Goal: Information Seeking & Learning: Learn about a topic

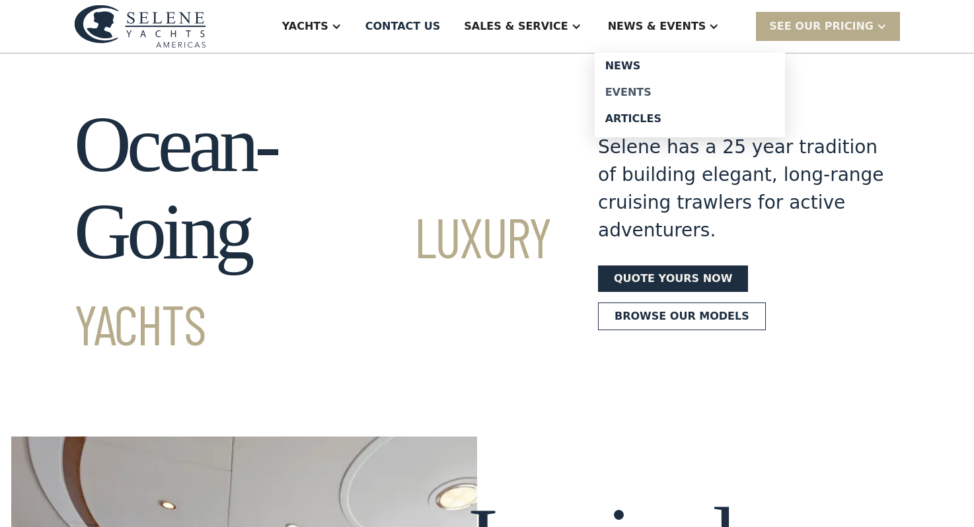
click at [662, 92] on div "Events" at bounding box center [689, 92] width 169 height 11
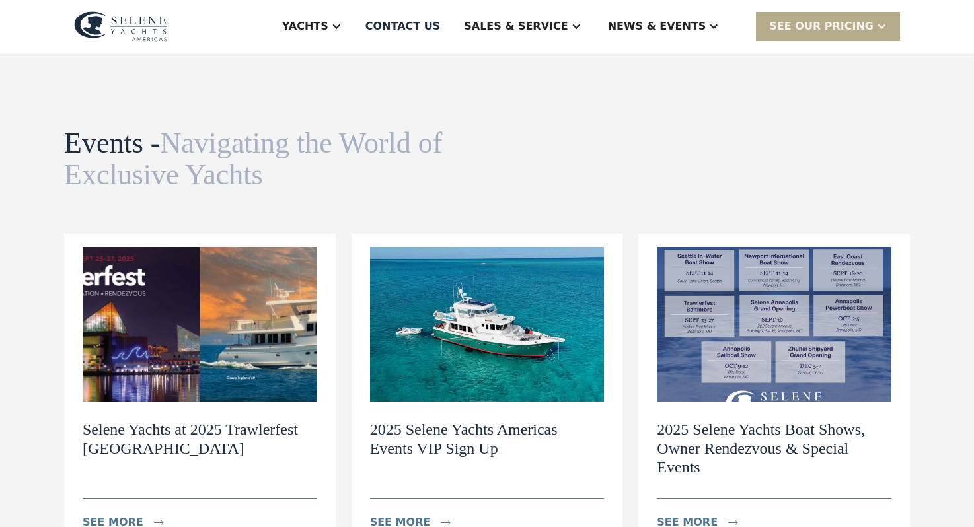
click at [194, 349] on img at bounding box center [200, 324] width 234 height 155
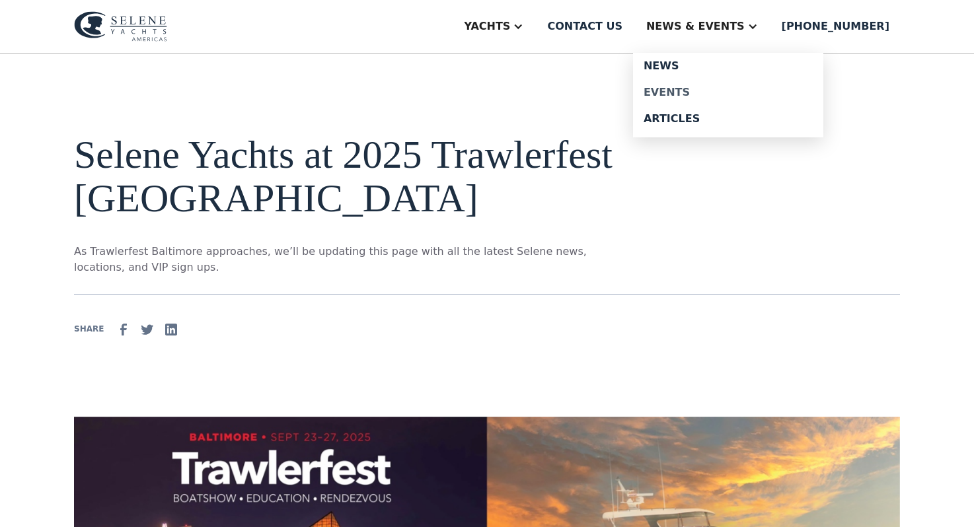
click at [701, 89] on div "Events" at bounding box center [727, 92] width 169 height 11
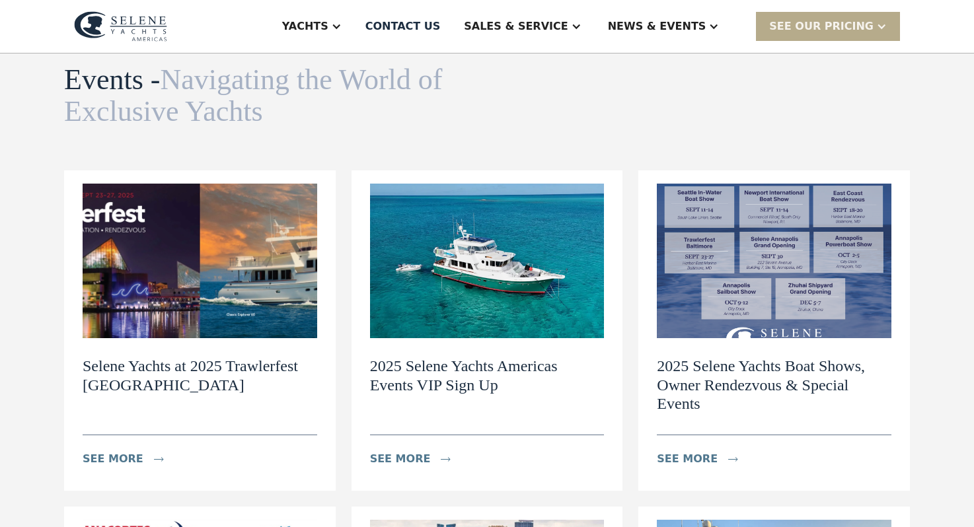
scroll to position [62, 0]
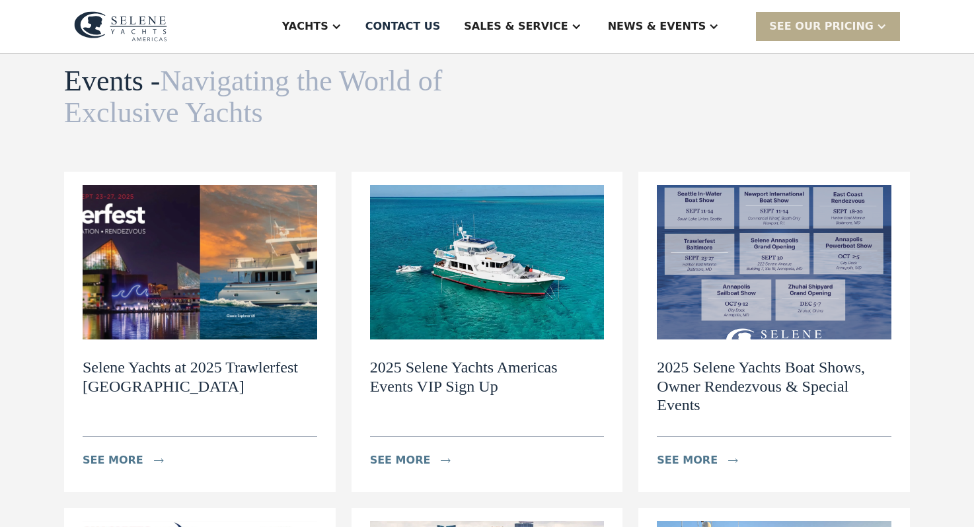
click at [183, 370] on h2 "Selene Yachts at 2025 Trawlerfest [GEOGRAPHIC_DATA]" at bounding box center [200, 377] width 234 height 38
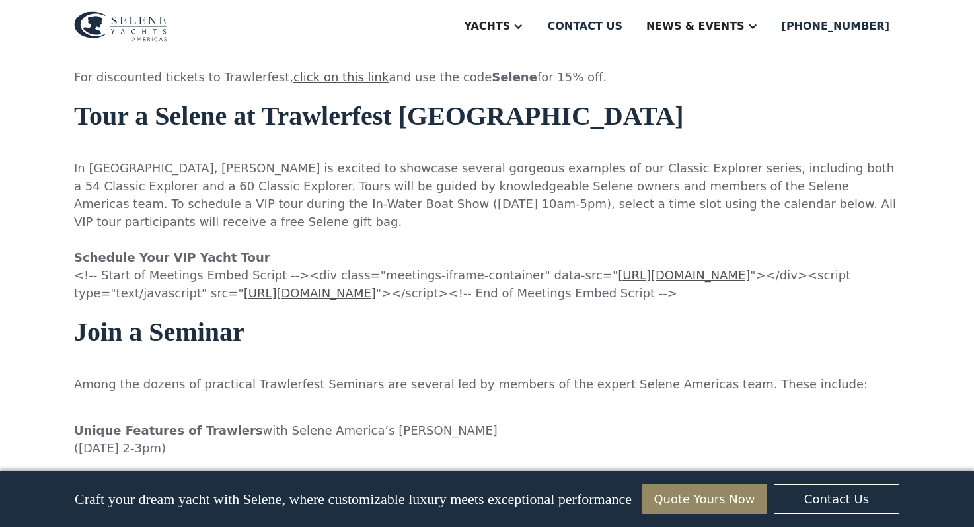
scroll to position [871, 0]
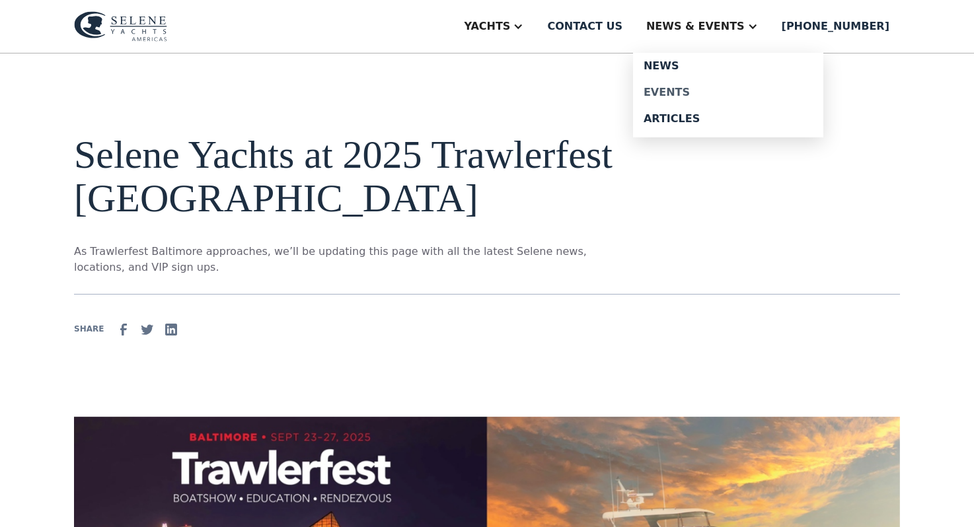
click at [701, 90] on div "Events" at bounding box center [727, 92] width 169 height 11
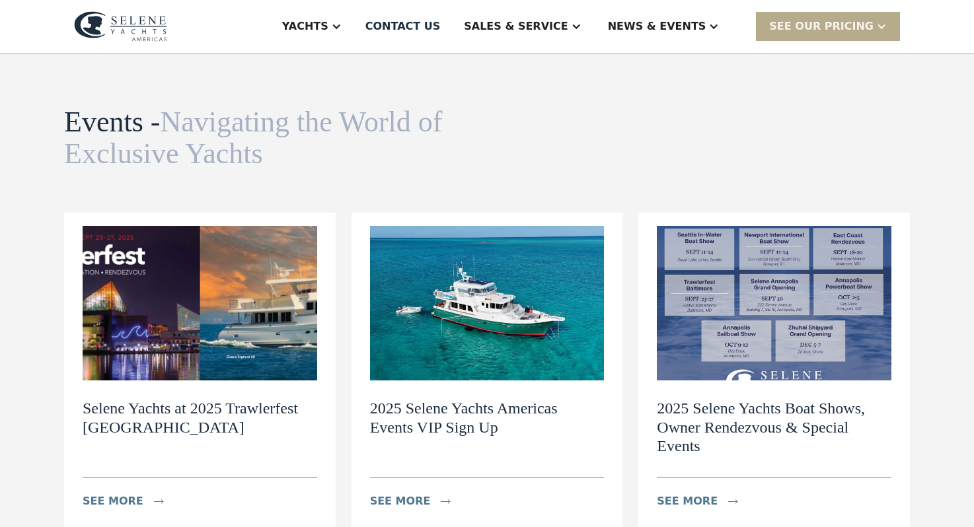
scroll to position [22, 0]
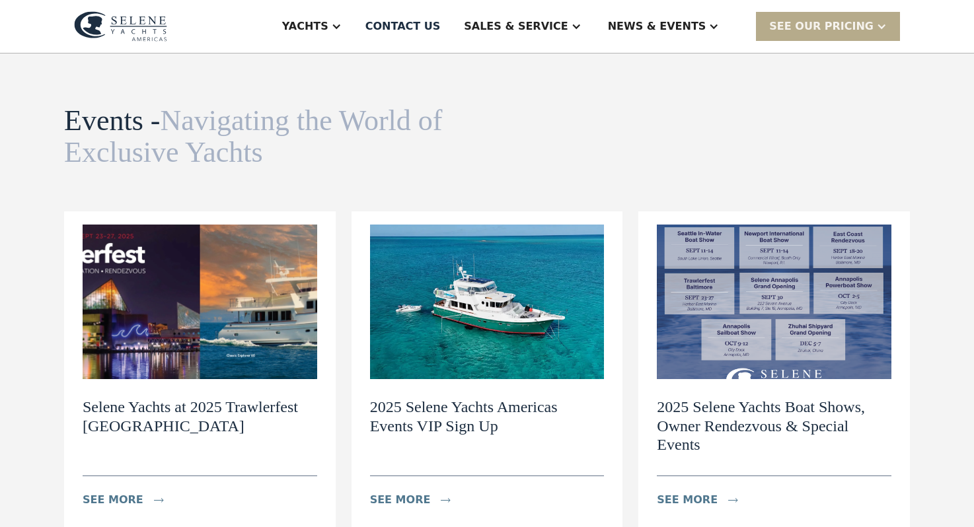
click at [200, 347] on img at bounding box center [200, 302] width 234 height 155
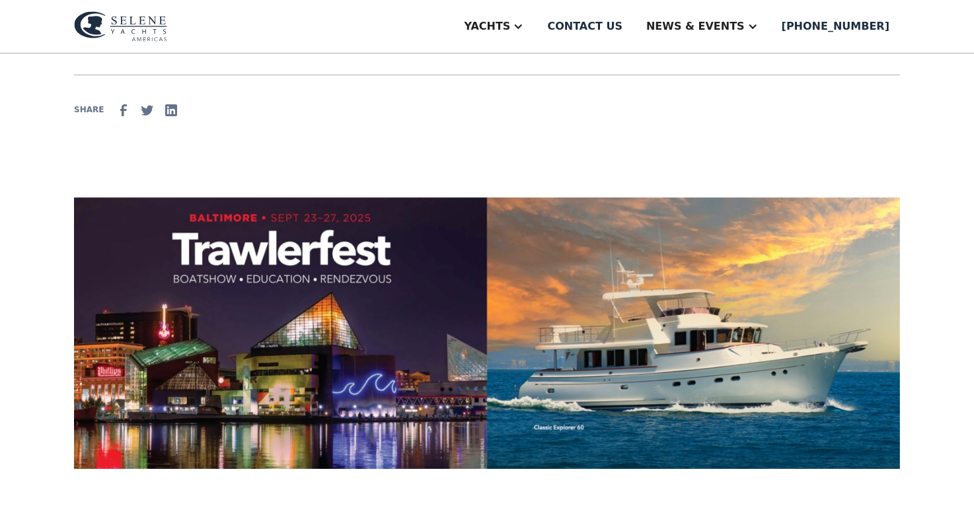
scroll to position [230, 0]
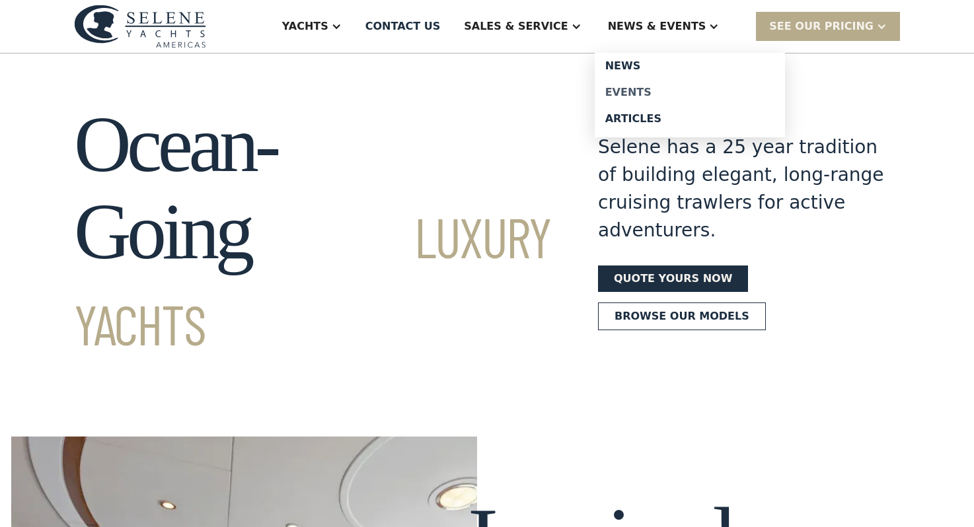
click at [647, 91] on div "Events" at bounding box center [689, 92] width 169 height 11
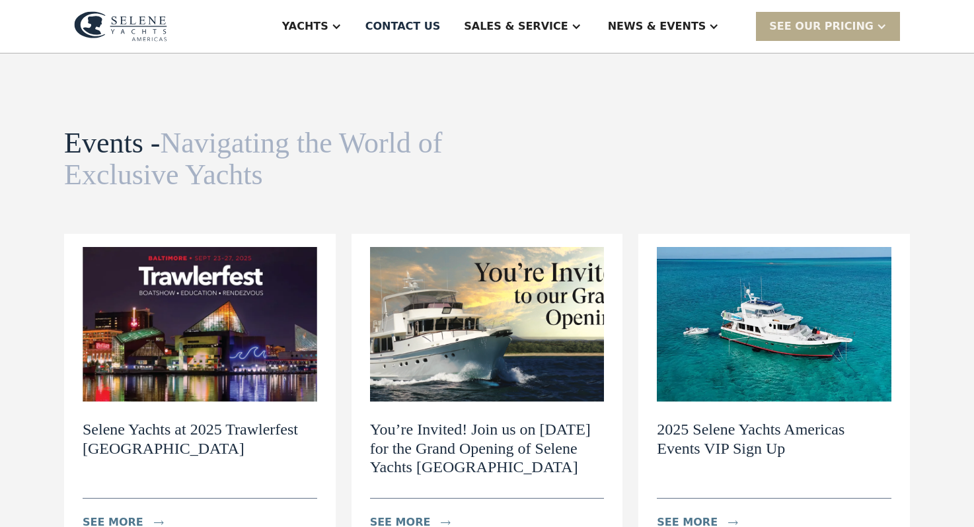
click at [196, 425] on h2 "Selene Yachts at 2025 Trawlerfest [GEOGRAPHIC_DATA]" at bounding box center [200, 439] width 234 height 38
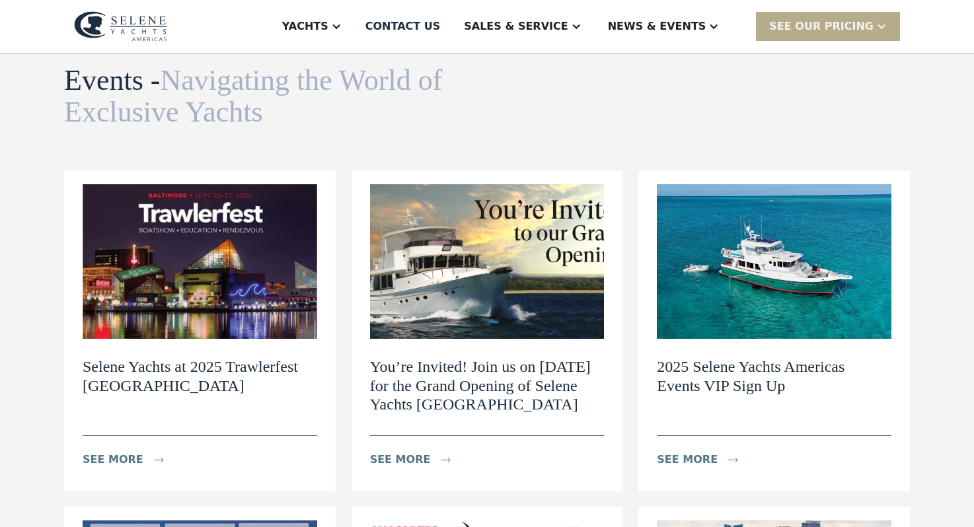
scroll to position [68, 0]
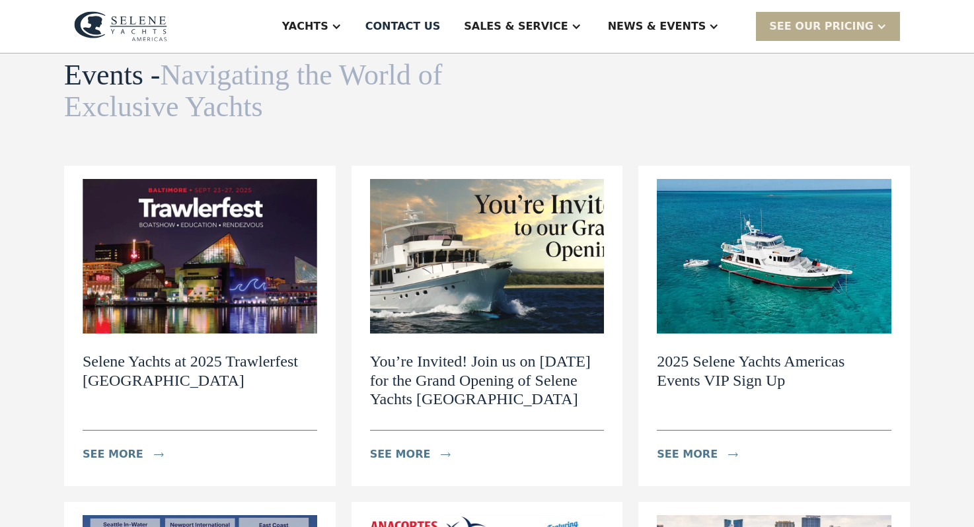
click at [479, 387] on h2 "You’re Invited! Join us on [DATE] for the Grand Opening of Selene Yachts [GEOGR…" at bounding box center [487, 380] width 234 height 57
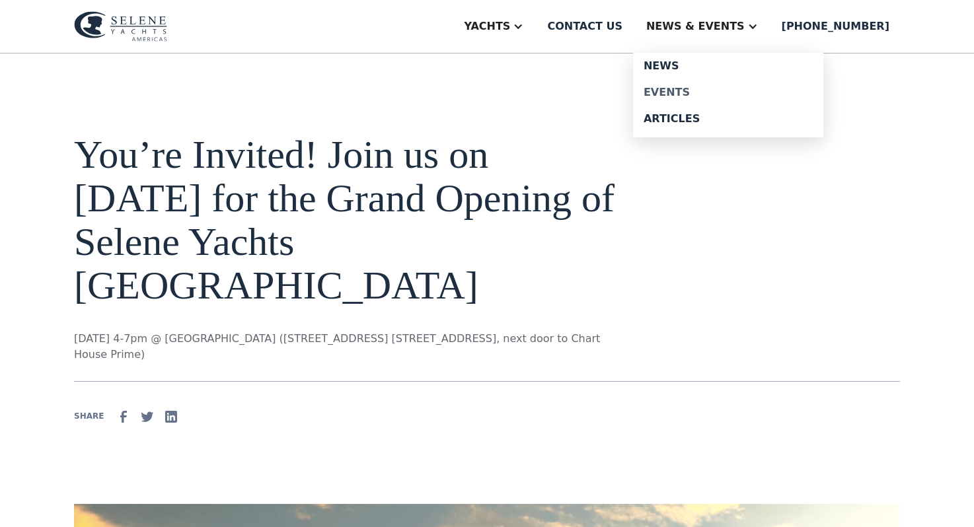
click at [703, 89] on div "Events" at bounding box center [727, 92] width 169 height 11
